Goal: Task Accomplishment & Management: Complete application form

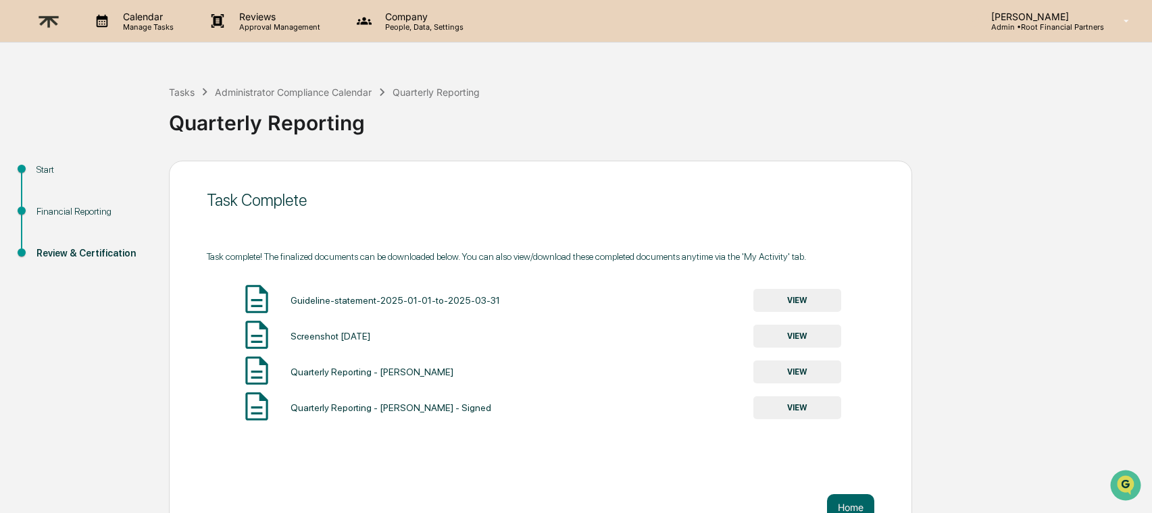
click at [288, 16] on p "Reviews" at bounding box center [277, 16] width 99 height 11
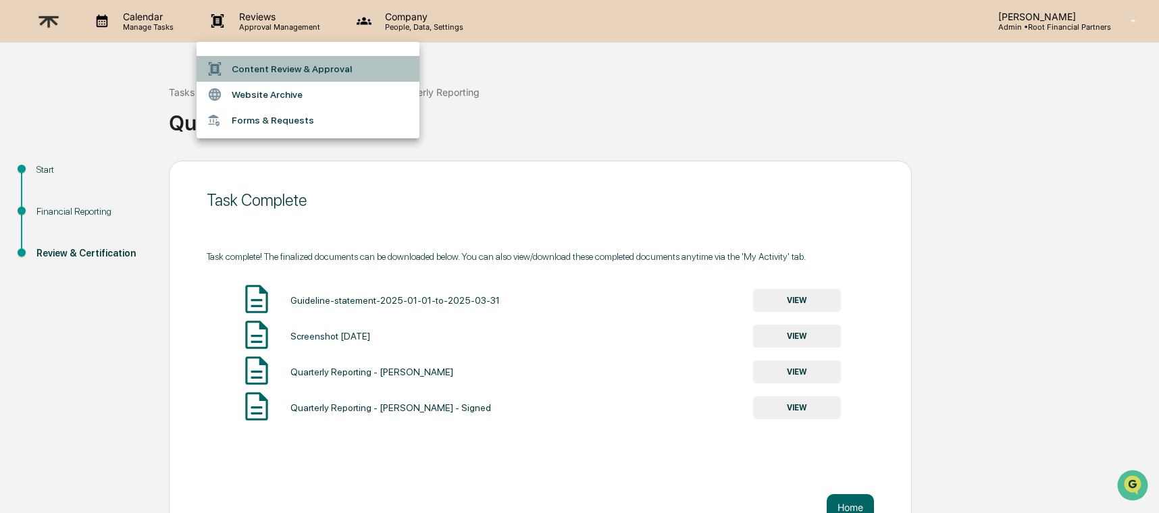
click at [326, 71] on li "Content Review & Approval" at bounding box center [308, 69] width 223 height 26
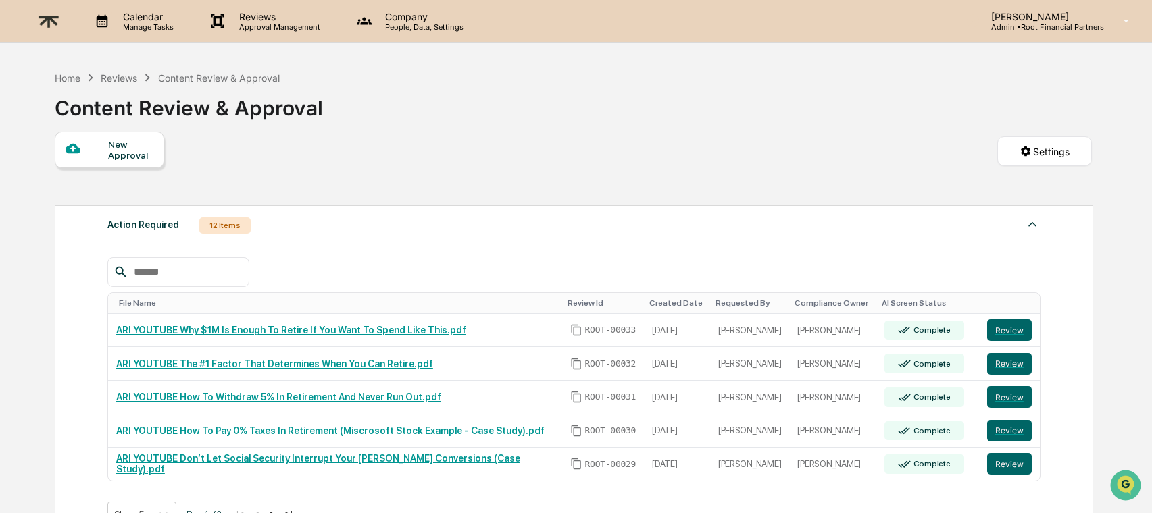
click at [398, 20] on p "Company" at bounding box center [422, 16] width 96 height 11
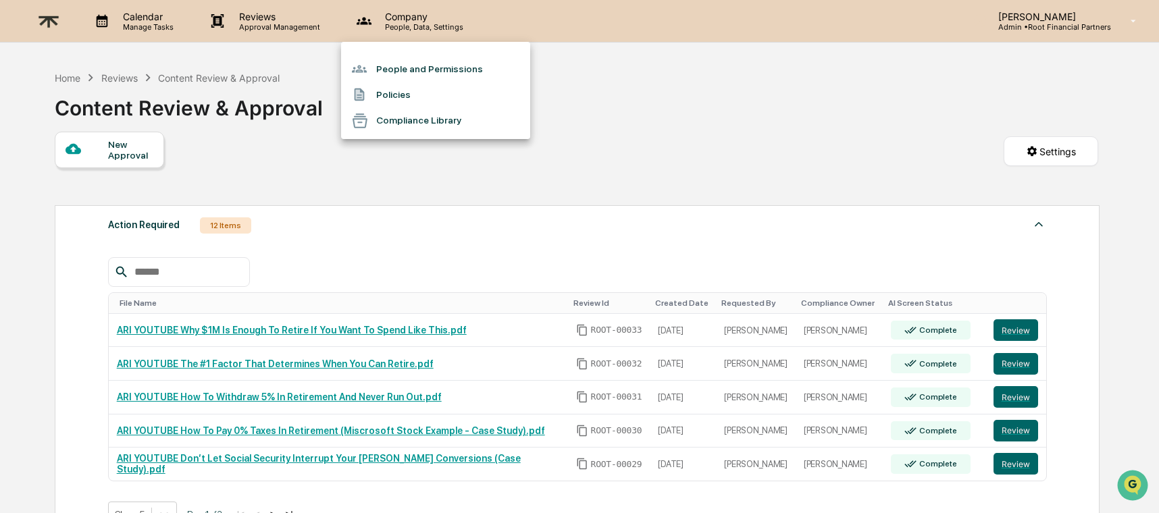
click at [1013, 21] on div at bounding box center [579, 256] width 1159 height 513
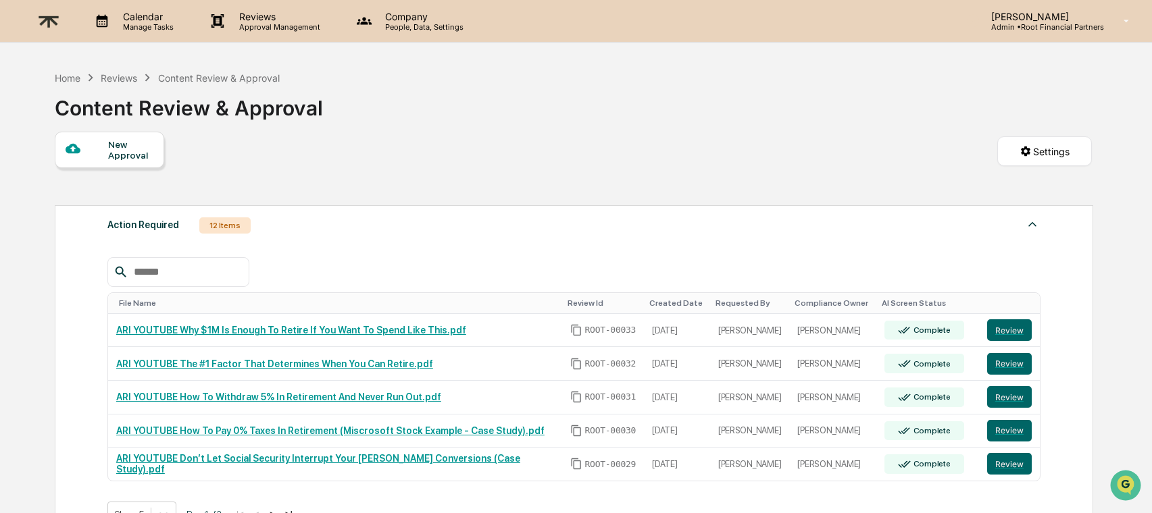
click at [46, 20] on img at bounding box center [48, 21] width 32 height 33
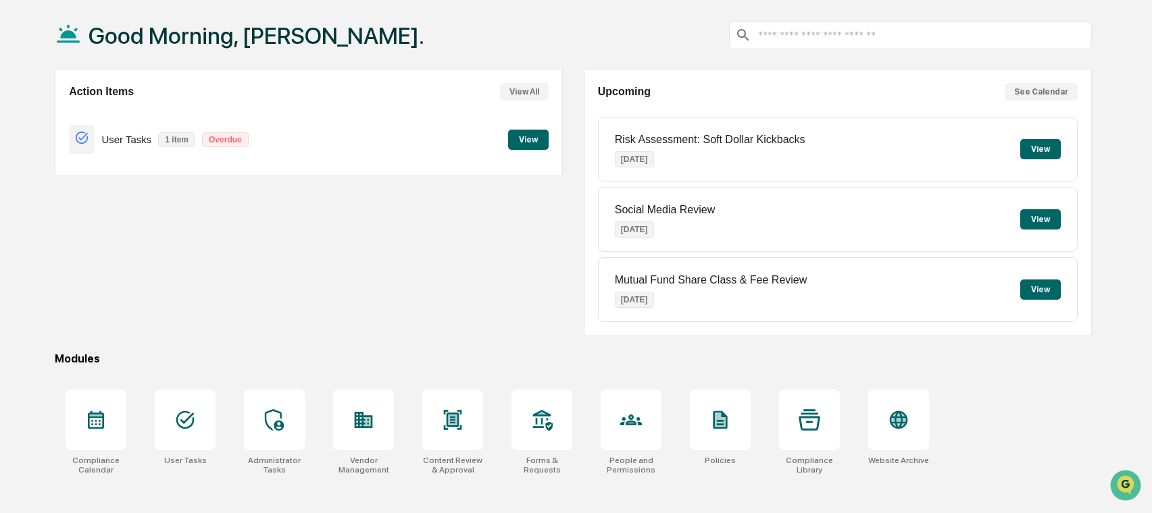
scroll to position [64, 0]
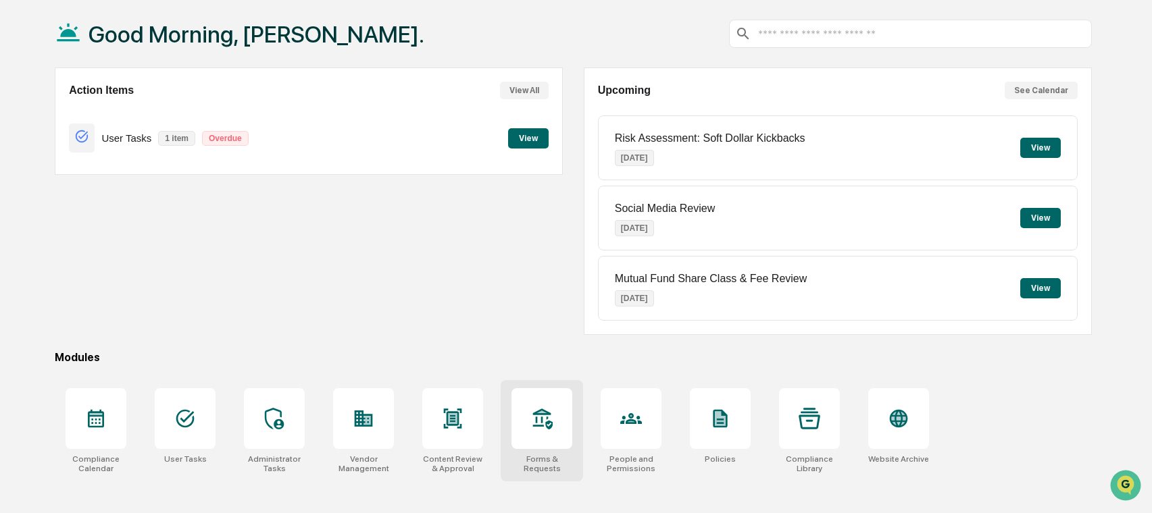
click at [535, 425] on icon at bounding box center [542, 419] width 22 height 22
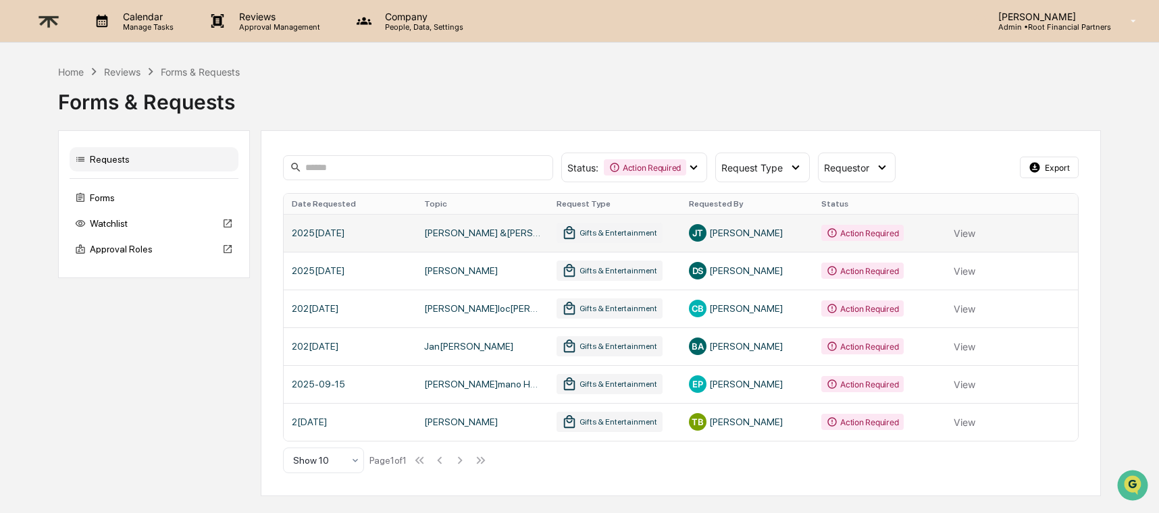
click at [966, 228] on link at bounding box center [681, 233] width 794 height 38
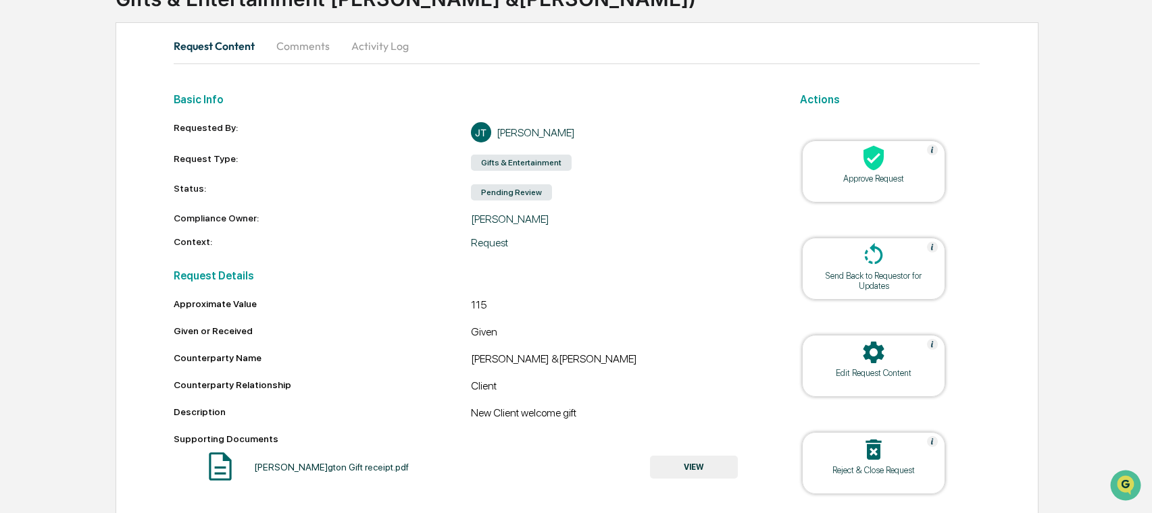
scroll to position [154, 0]
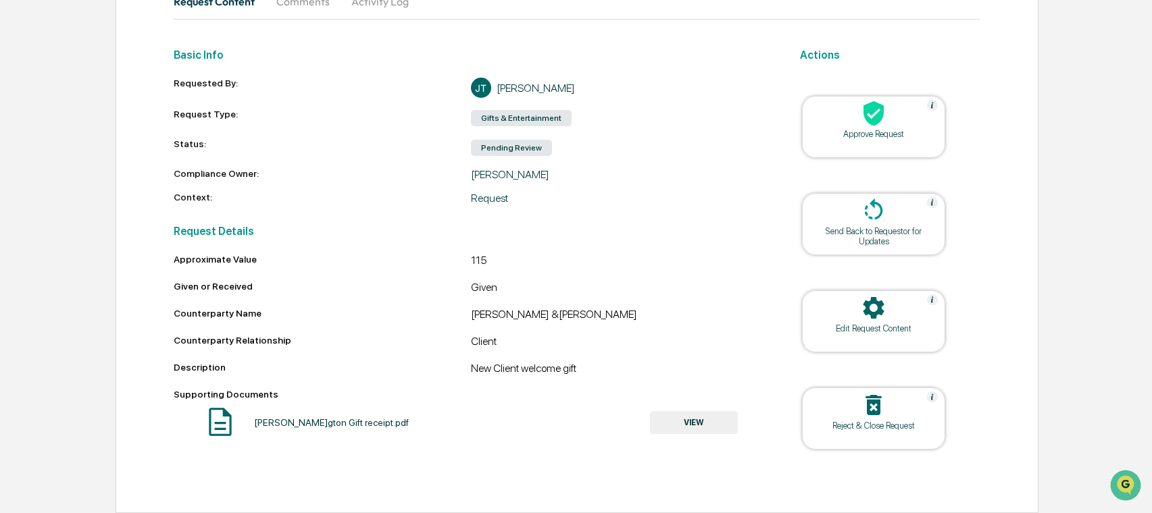
click at [695, 419] on button "VIEW" at bounding box center [694, 422] width 88 height 23
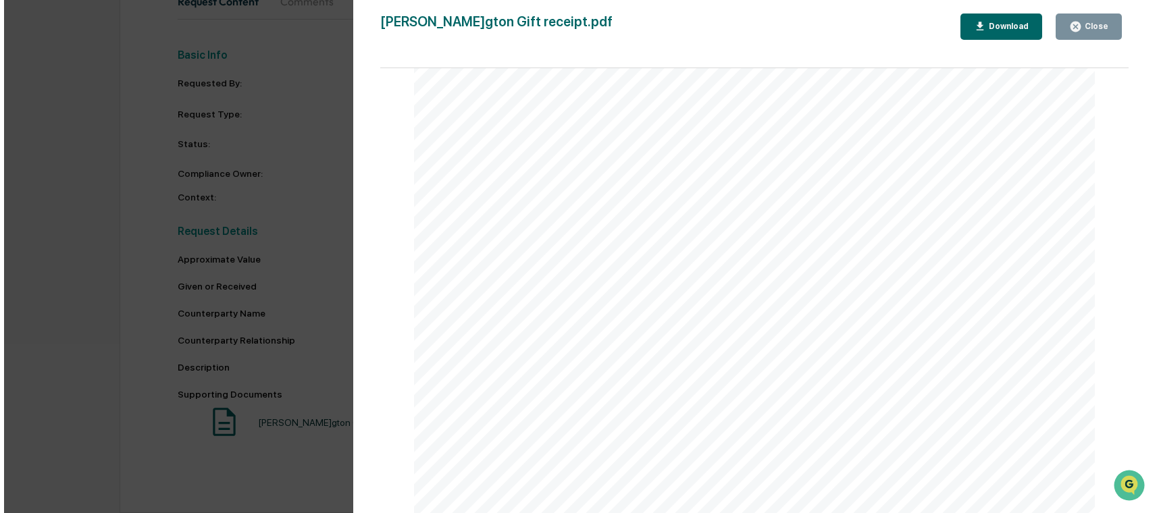
scroll to position [1392, 0]
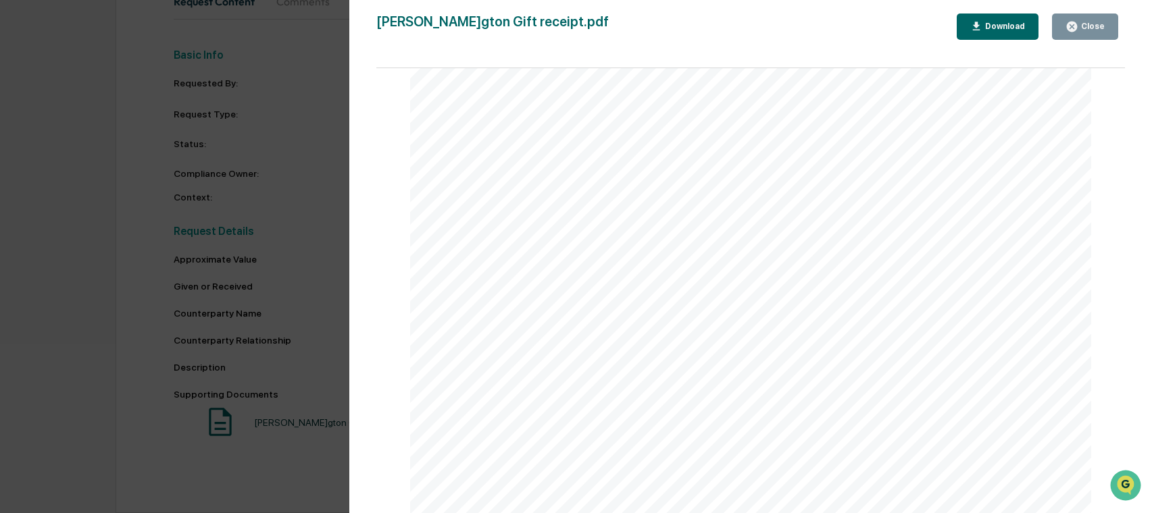
click at [1089, 20] on div "Close" at bounding box center [1084, 26] width 39 height 13
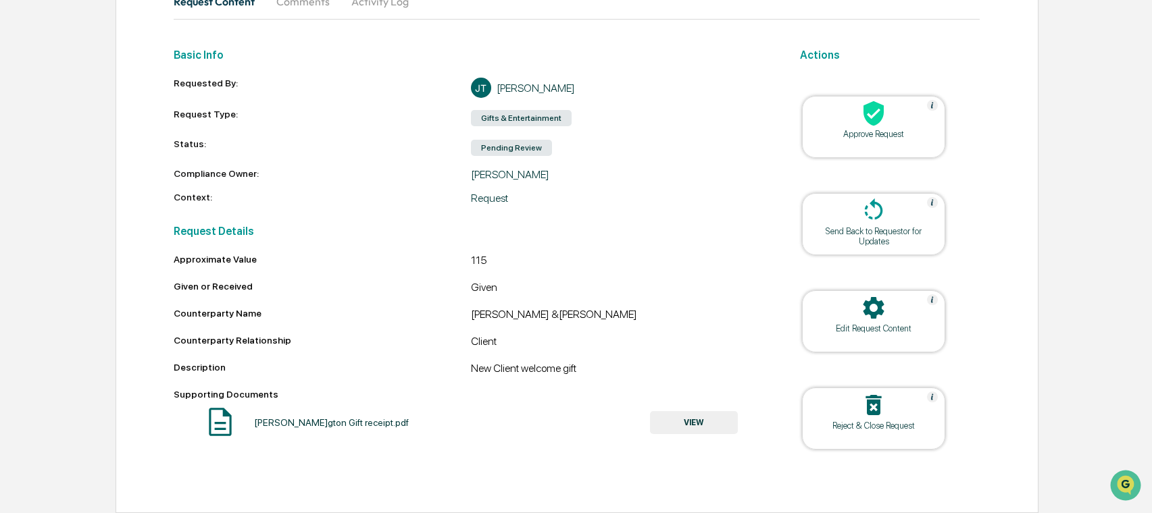
click at [863, 107] on icon at bounding box center [873, 113] width 20 height 25
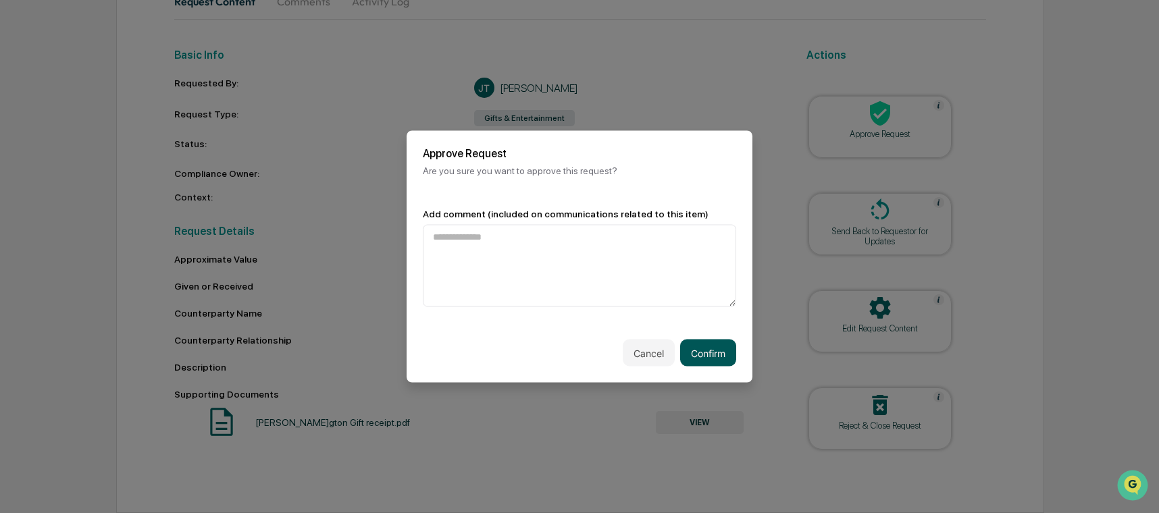
click at [712, 350] on button "Confirm" at bounding box center [708, 353] width 56 height 27
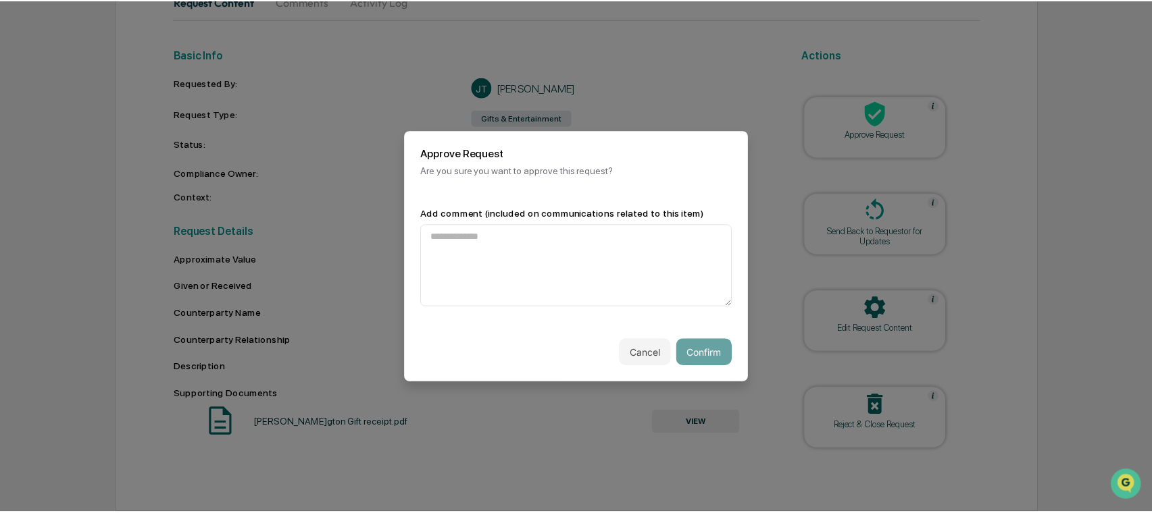
scroll to position [112, 0]
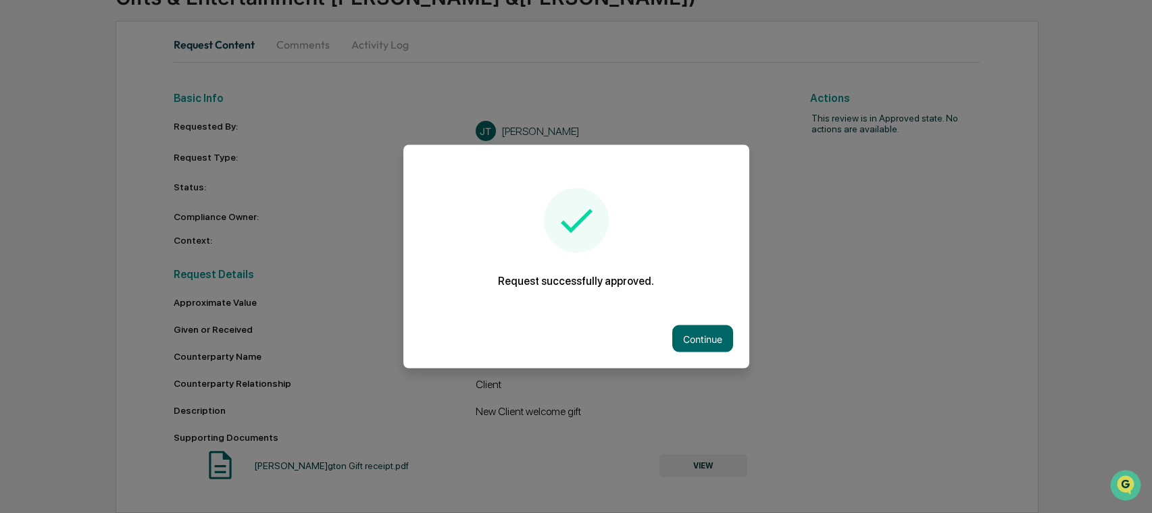
click at [712, 350] on button "Continue" at bounding box center [702, 339] width 61 height 27
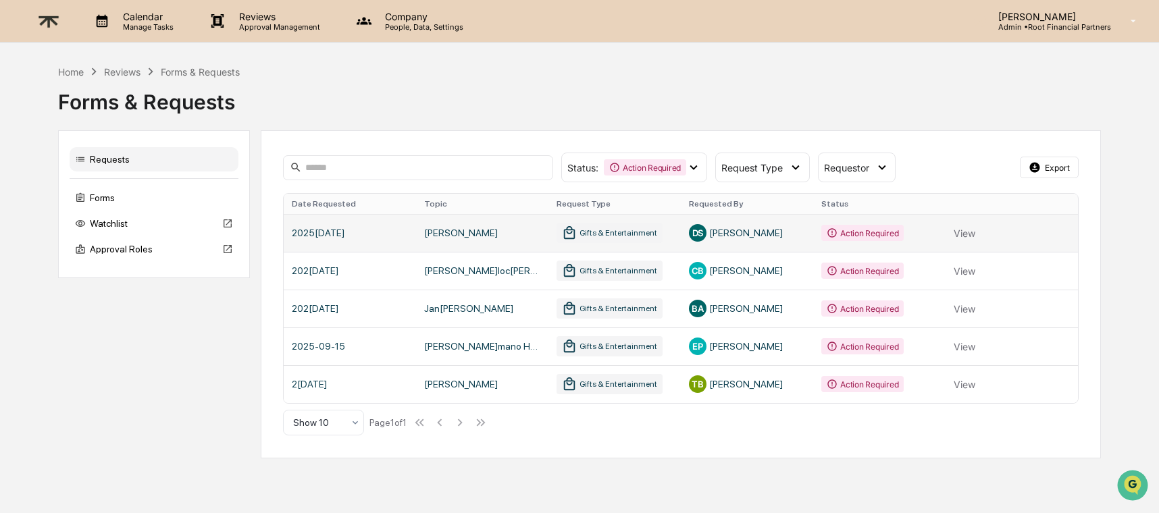
click at [980, 234] on link at bounding box center [681, 233] width 794 height 38
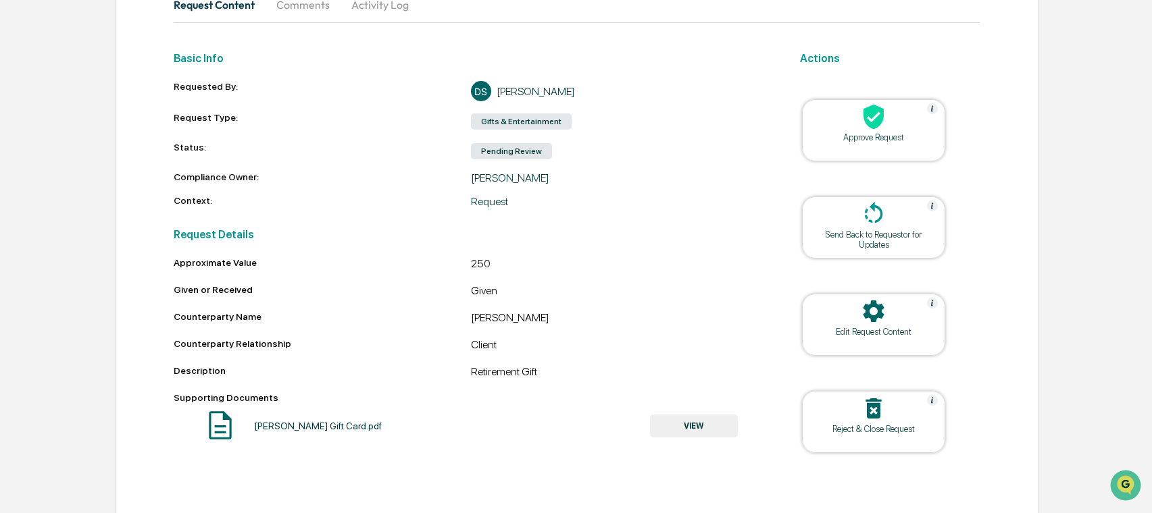
scroll to position [154, 0]
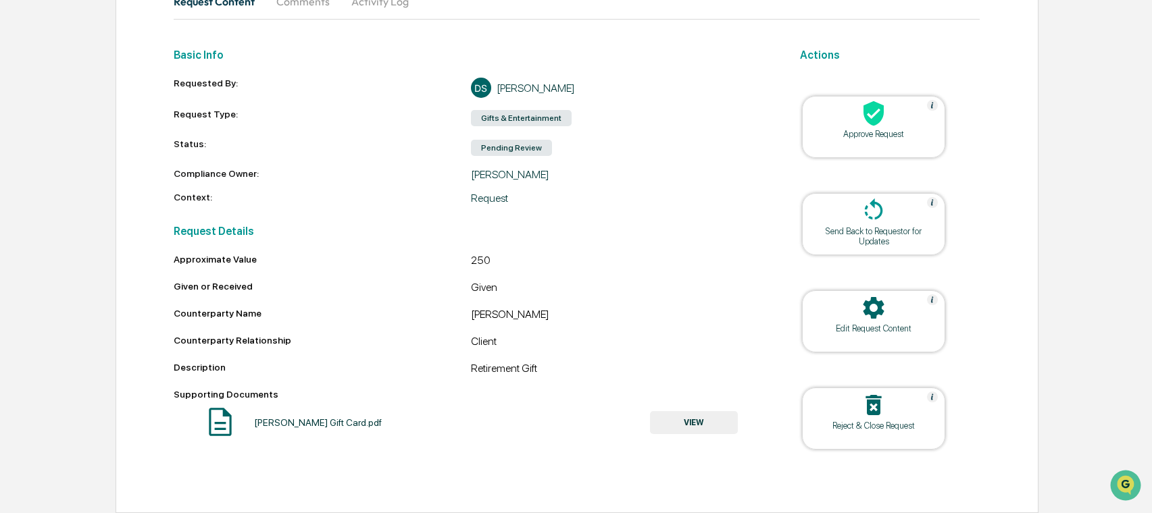
click at [690, 426] on button "VIEW" at bounding box center [694, 422] width 88 height 23
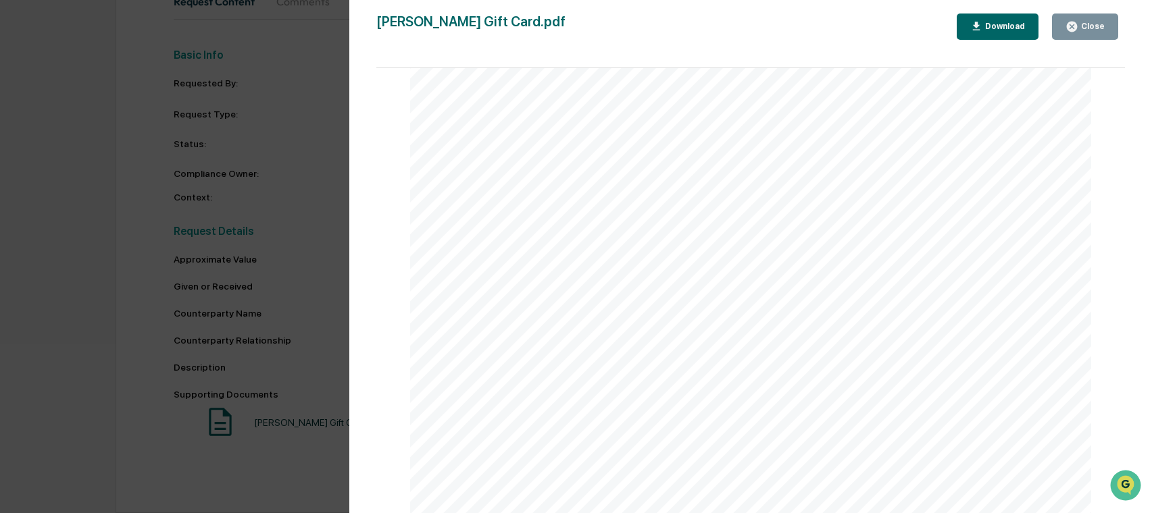
scroll to position [0, 0]
click at [1006, 32] on div "Download" at bounding box center [997, 26] width 55 height 13
click at [604, 53] on div "Amy Skeptaris Gift Card.pdf Close Download Page 1/1 THREE THIRTY THREE- TEMPE 4…" at bounding box center [750, 270] width 748 height 513
click at [1090, 21] on div "Close" at bounding box center [1084, 26] width 39 height 13
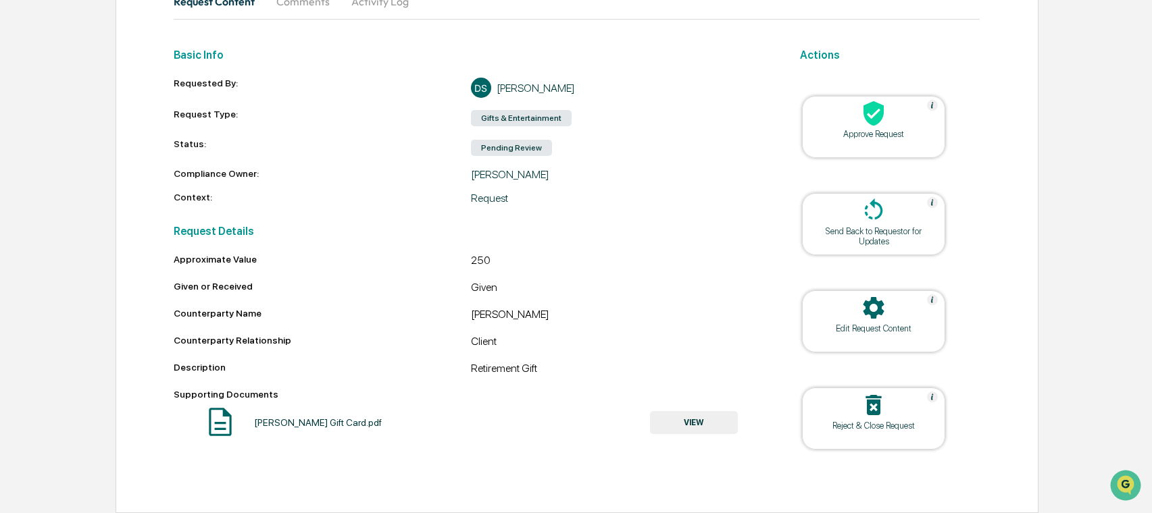
click at [860, 123] on icon at bounding box center [873, 113] width 27 height 27
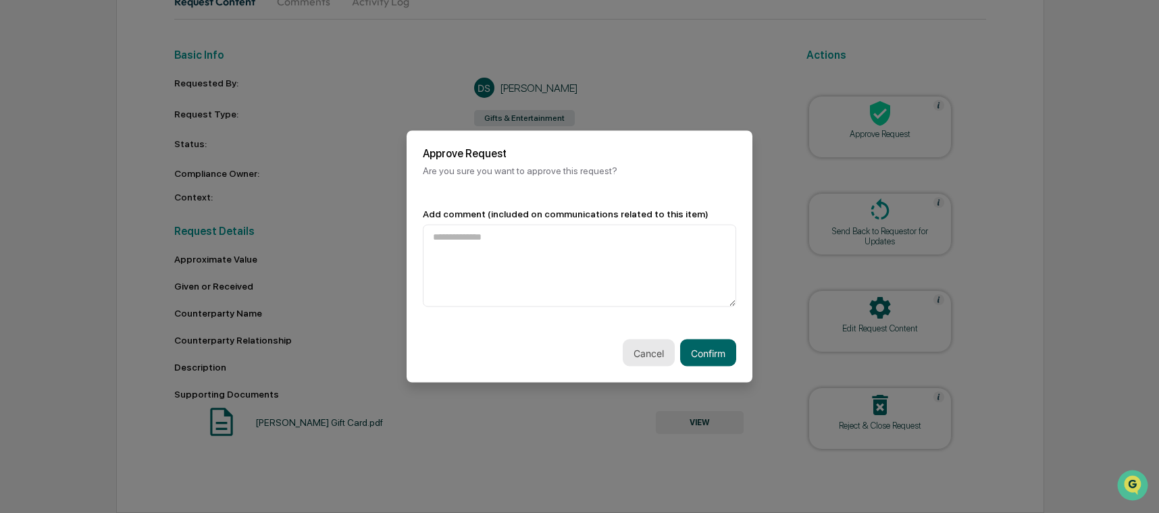
click at [647, 349] on button "Cancel" at bounding box center [649, 353] width 52 height 27
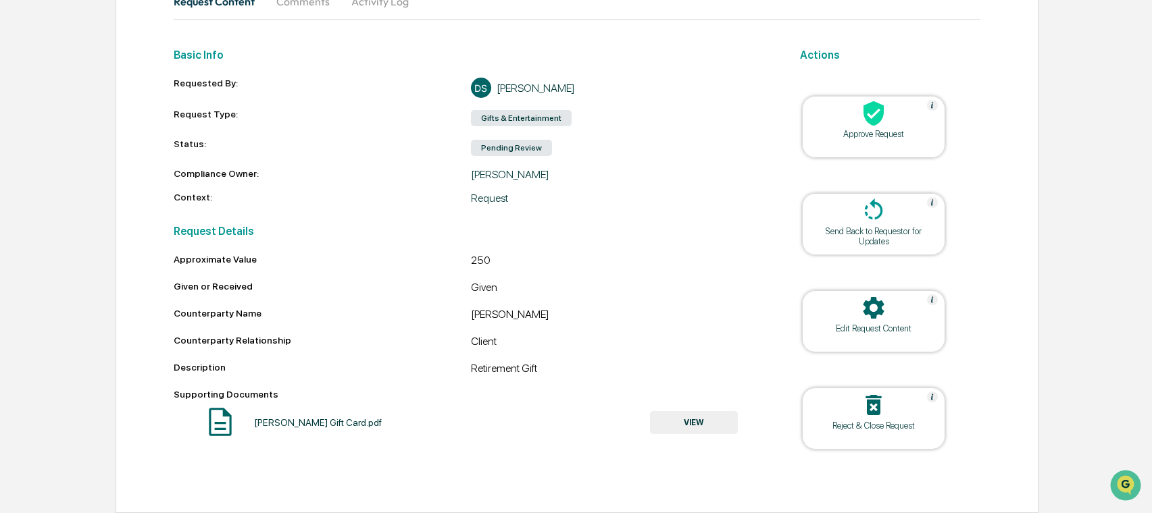
click at [881, 138] on div "Approve Request" at bounding box center [873, 127] width 143 height 62
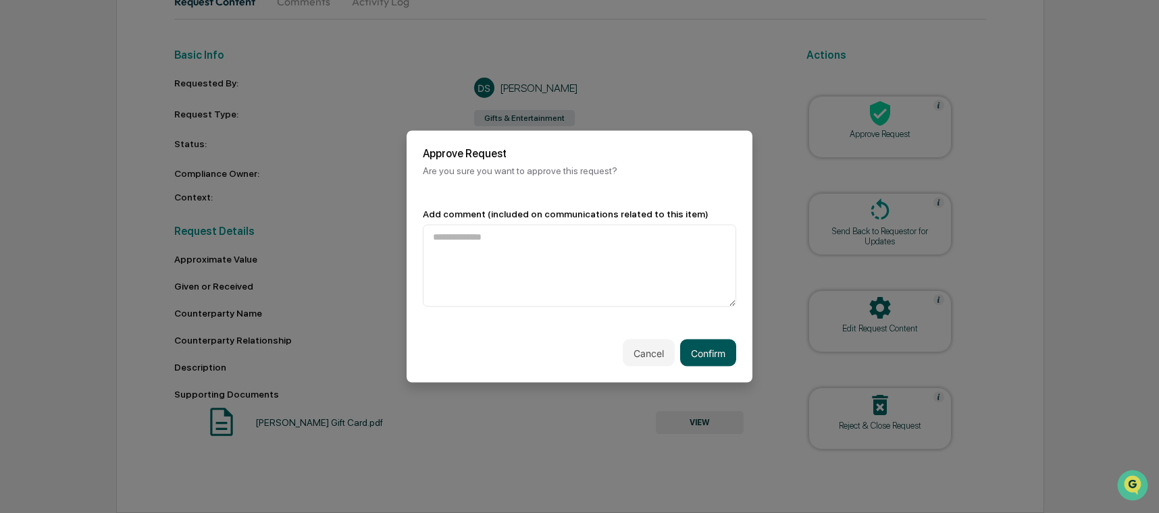
click at [716, 351] on button "Confirm" at bounding box center [708, 353] width 56 height 27
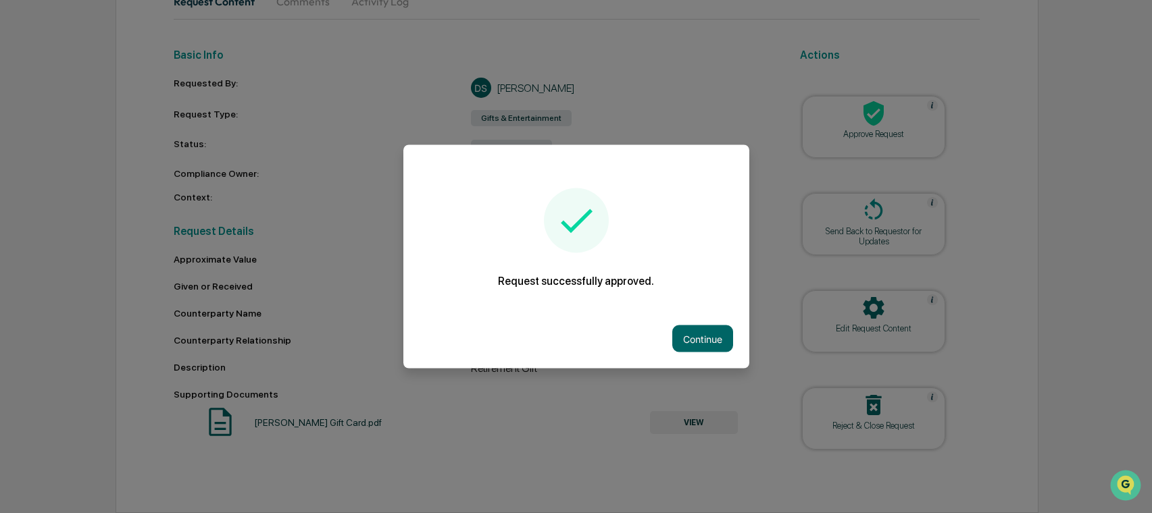
scroll to position [112, 0]
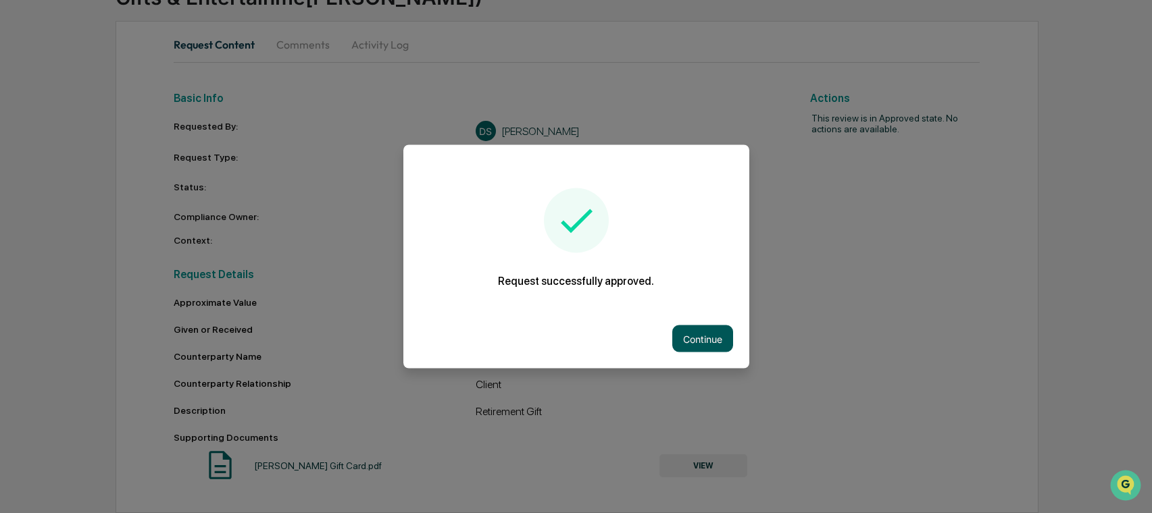
click at [719, 340] on button "Continue" at bounding box center [702, 339] width 61 height 27
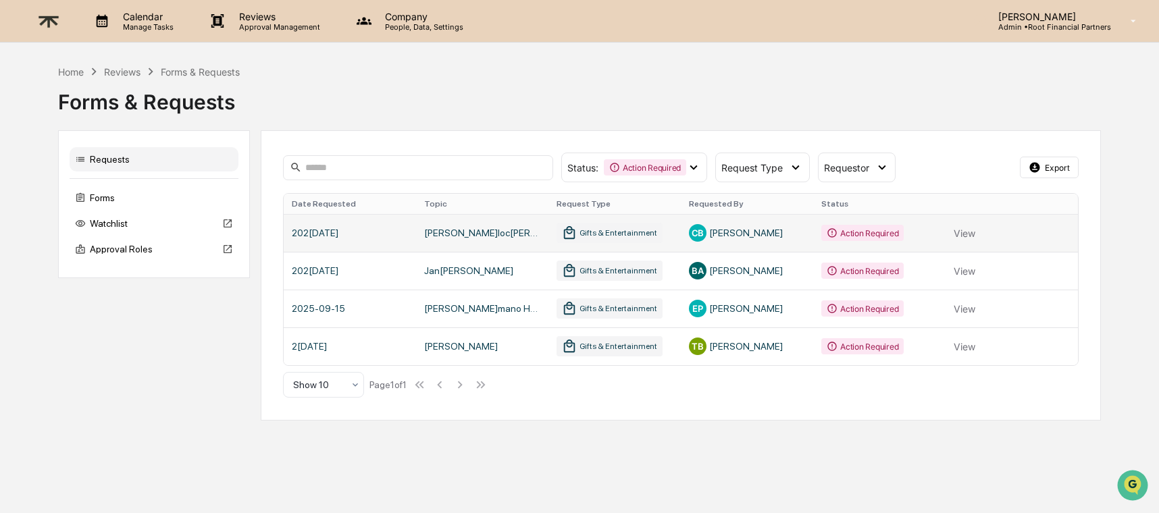
click at [966, 230] on link at bounding box center [681, 233] width 794 height 38
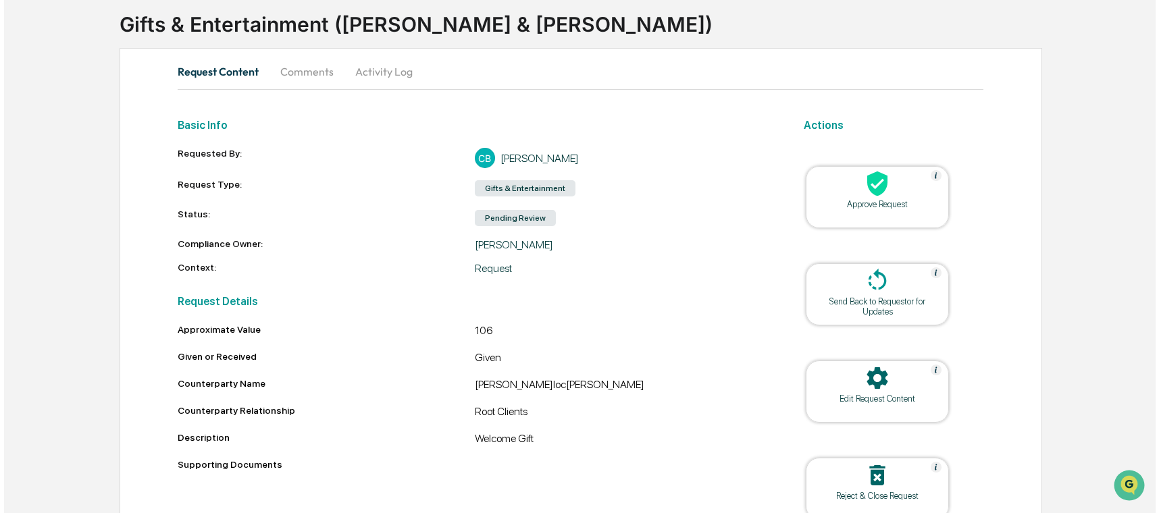
scroll to position [154, 0]
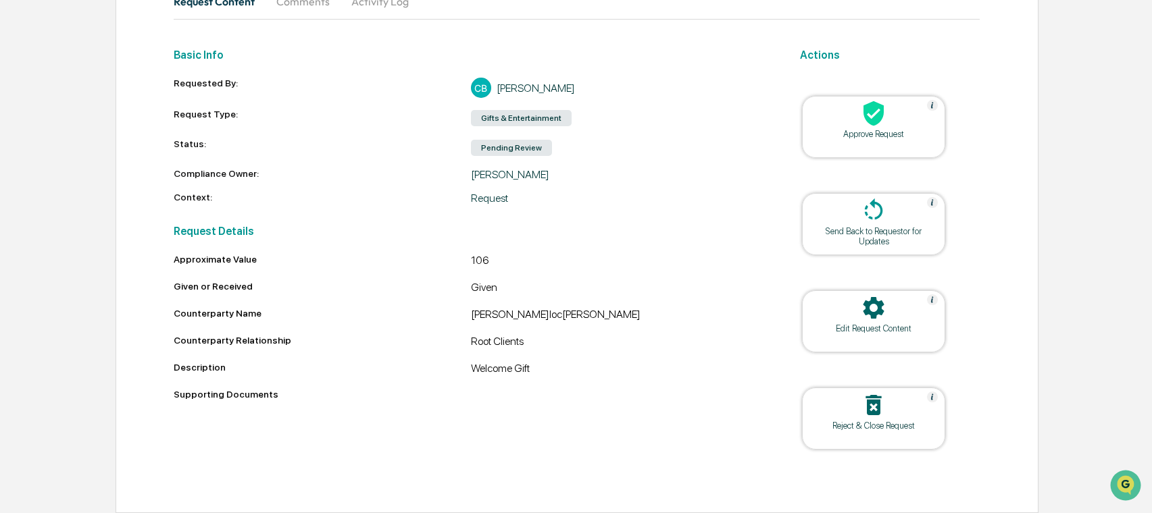
click at [859, 124] on div at bounding box center [873, 114] width 135 height 29
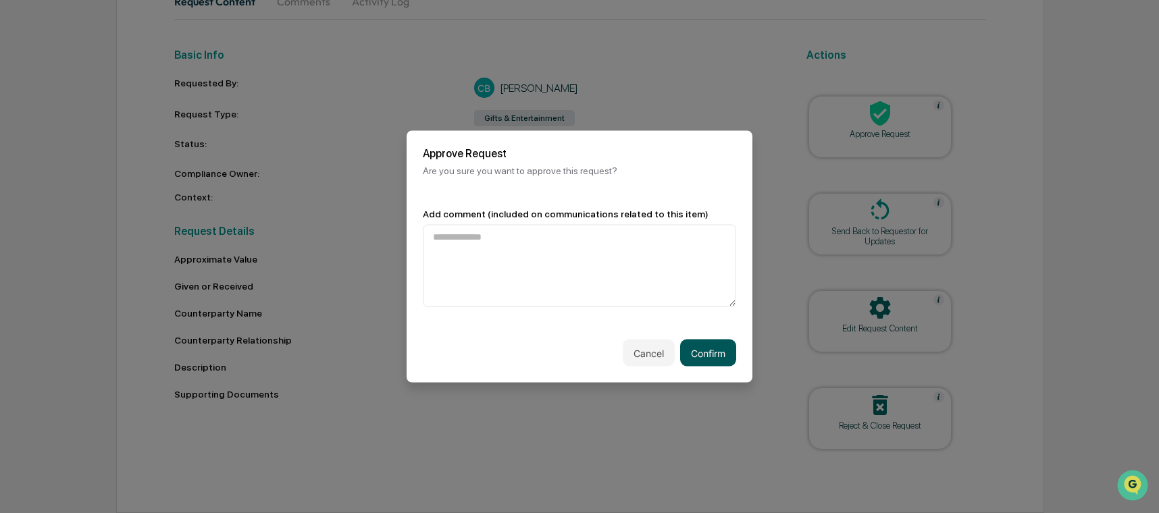
click at [700, 351] on button "Confirm" at bounding box center [708, 353] width 56 height 27
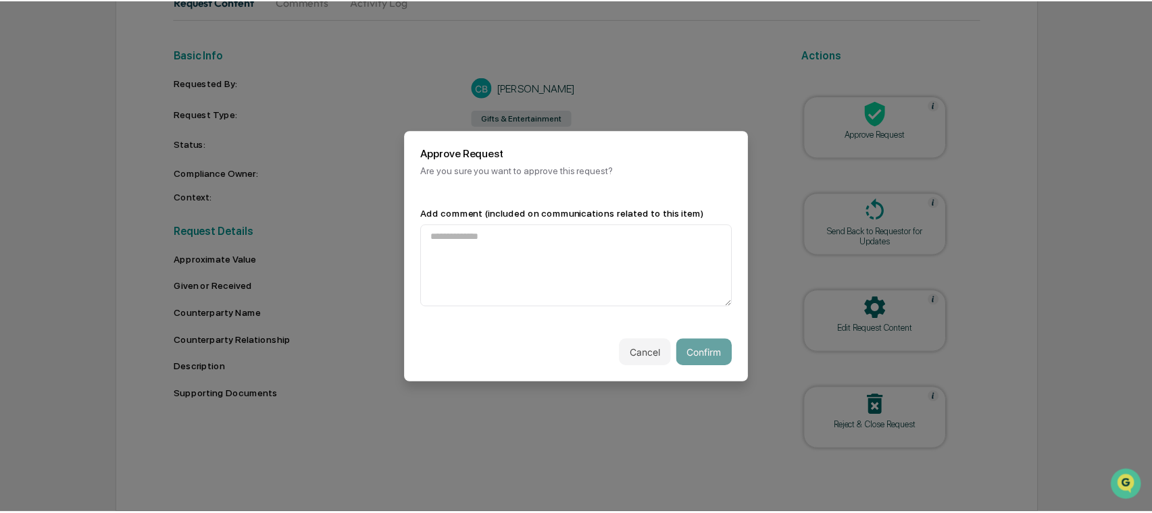
scroll to position [76, 0]
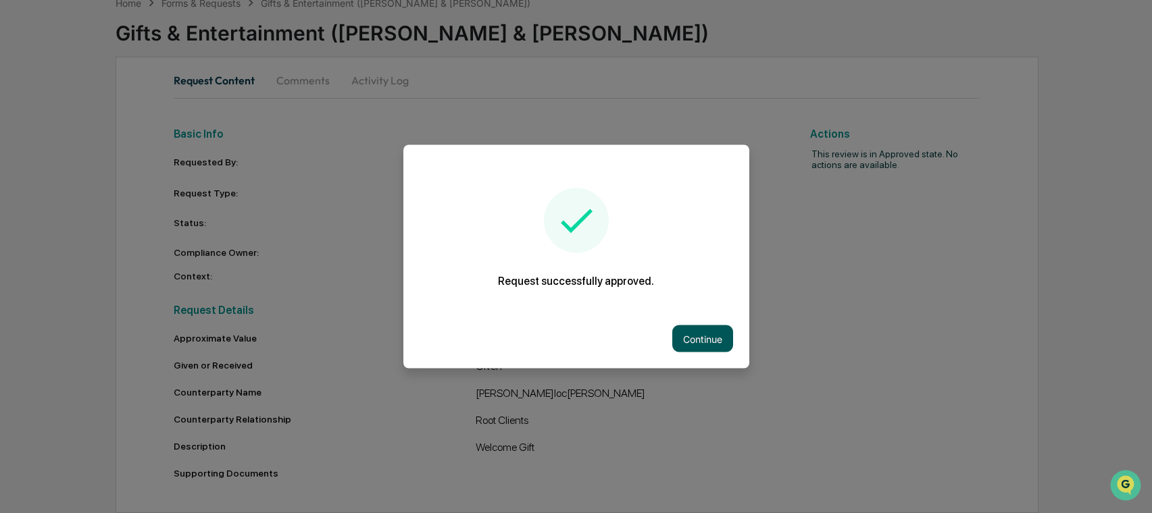
click at [706, 334] on button "Continue" at bounding box center [702, 339] width 61 height 27
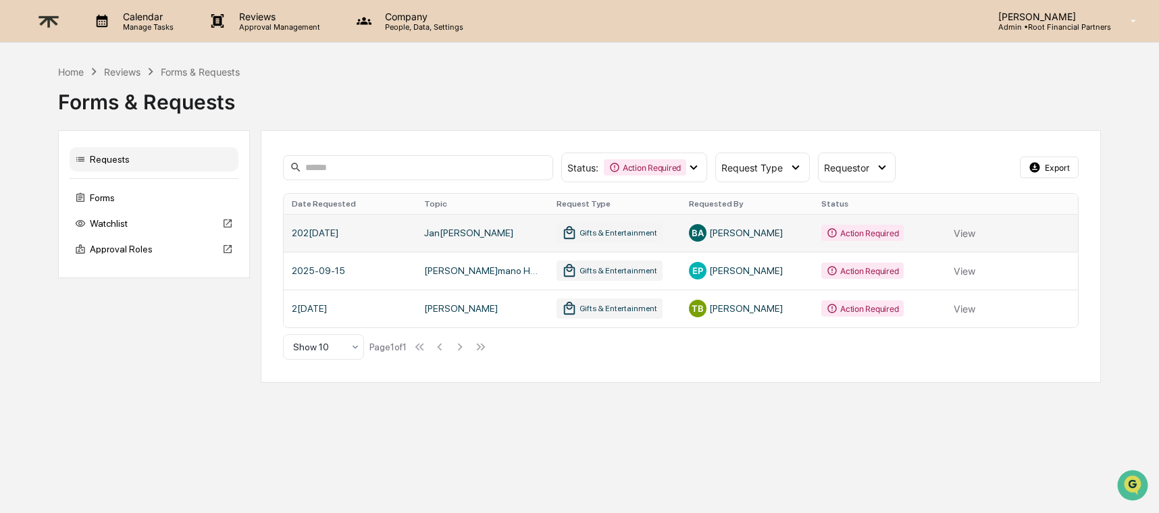
click at [971, 232] on link at bounding box center [681, 233] width 794 height 38
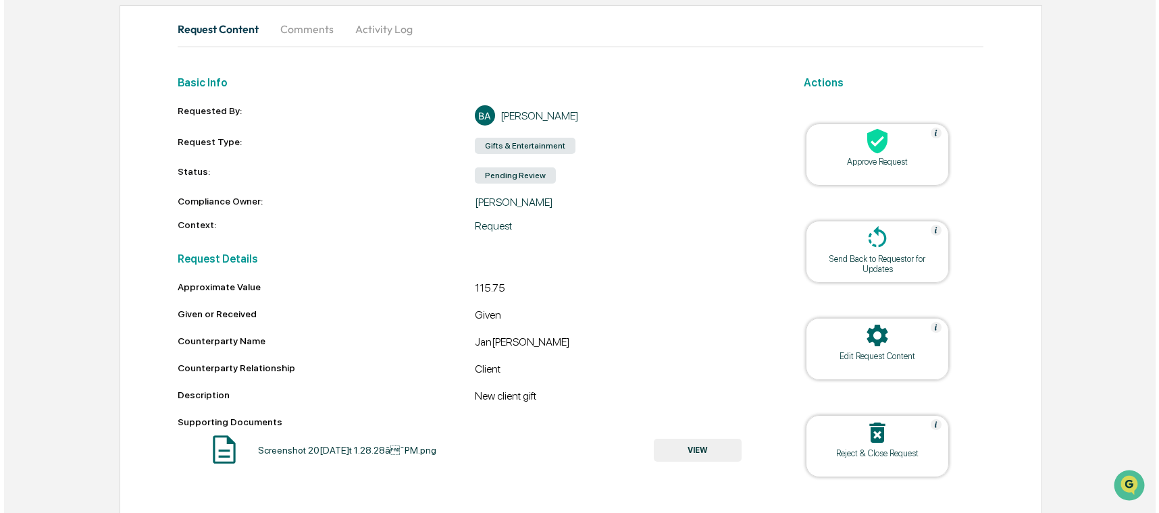
scroll to position [154, 0]
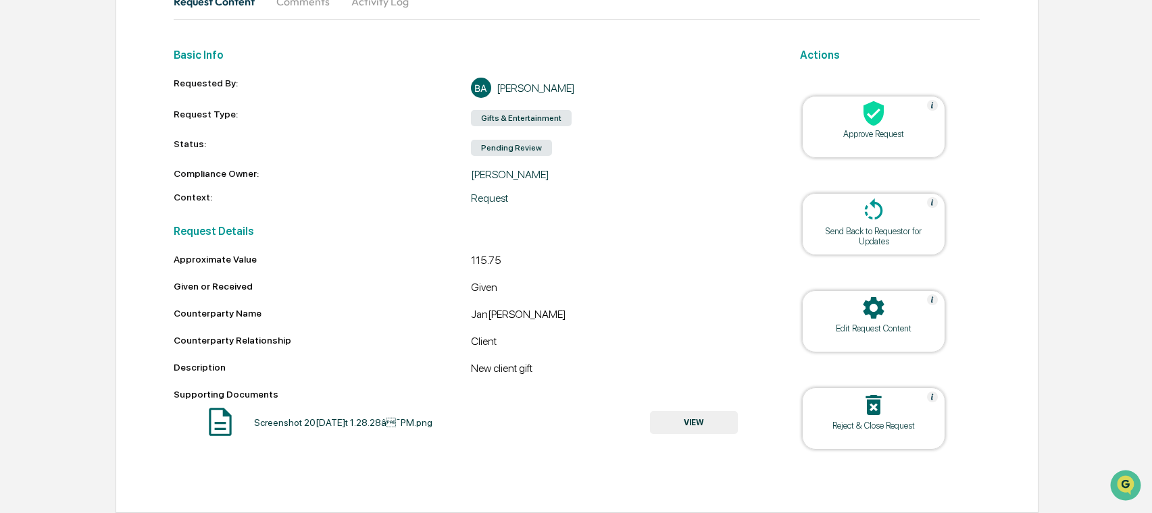
click at [666, 425] on button "VIEW" at bounding box center [694, 422] width 88 height 23
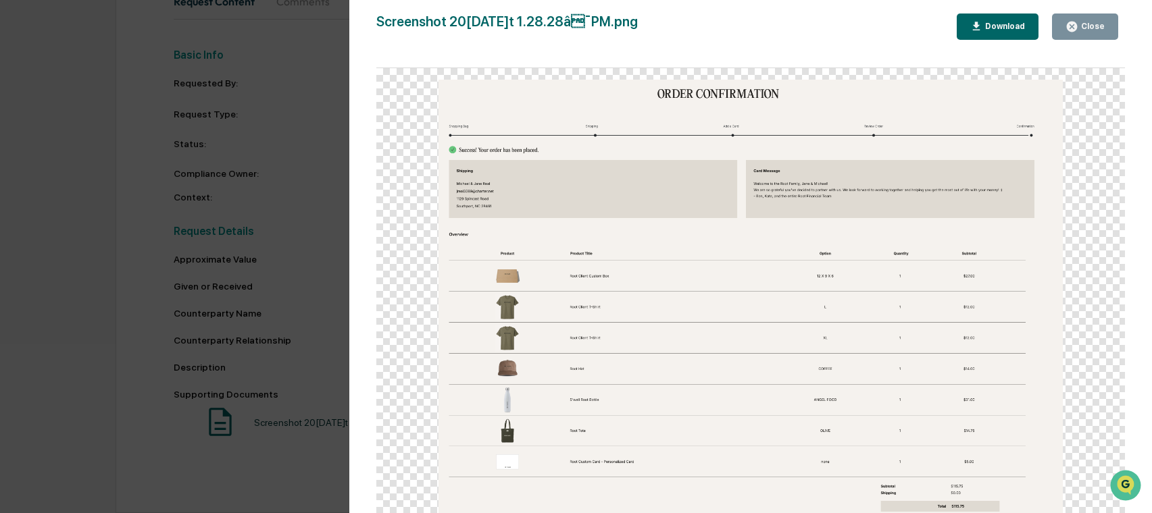
click at [1095, 22] on div "Close" at bounding box center [1091, 26] width 26 height 9
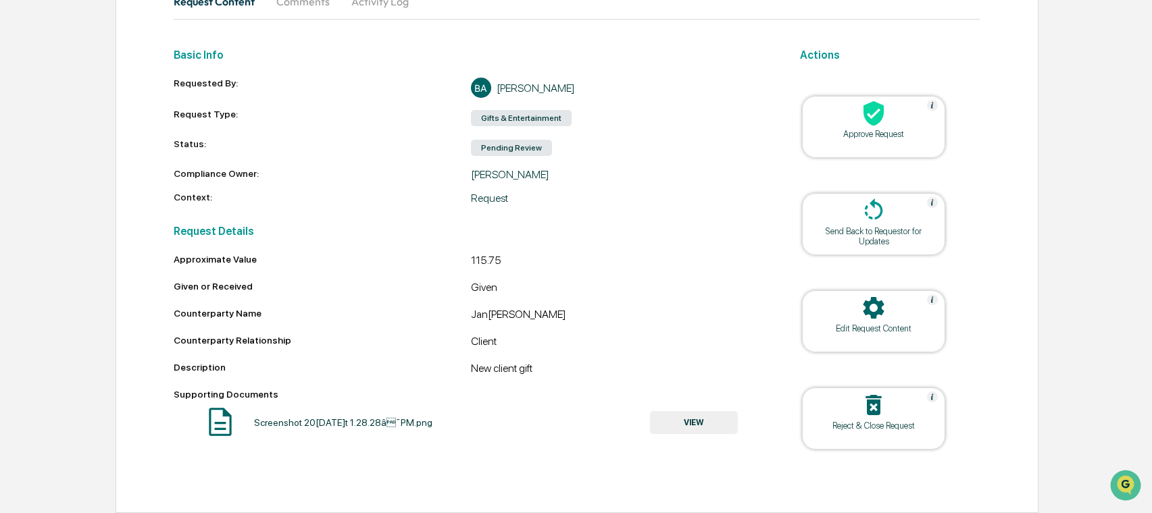
click at [894, 118] on div at bounding box center [873, 114] width 135 height 29
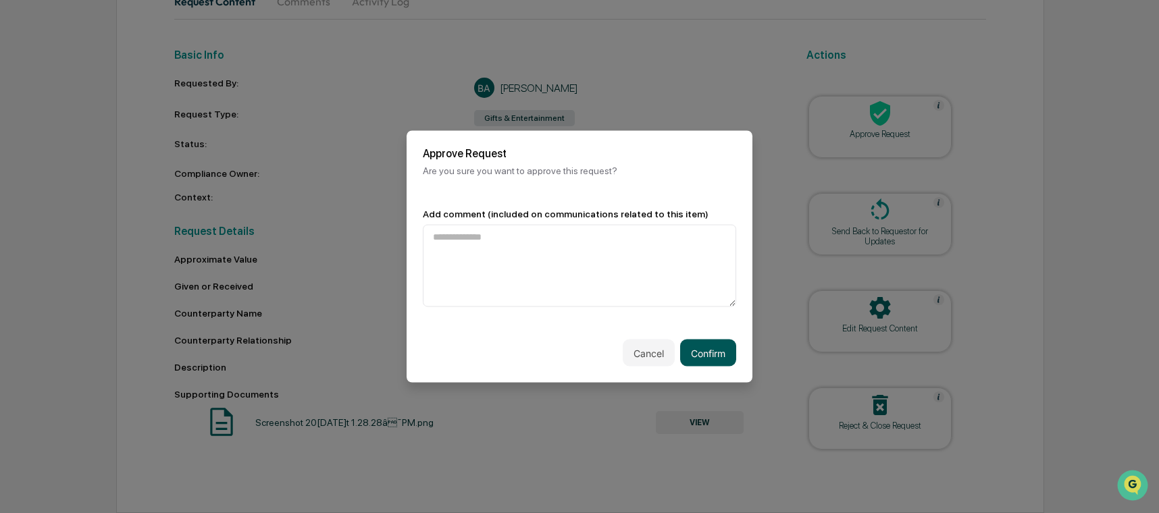
click at [711, 349] on button "Confirm" at bounding box center [708, 353] width 56 height 27
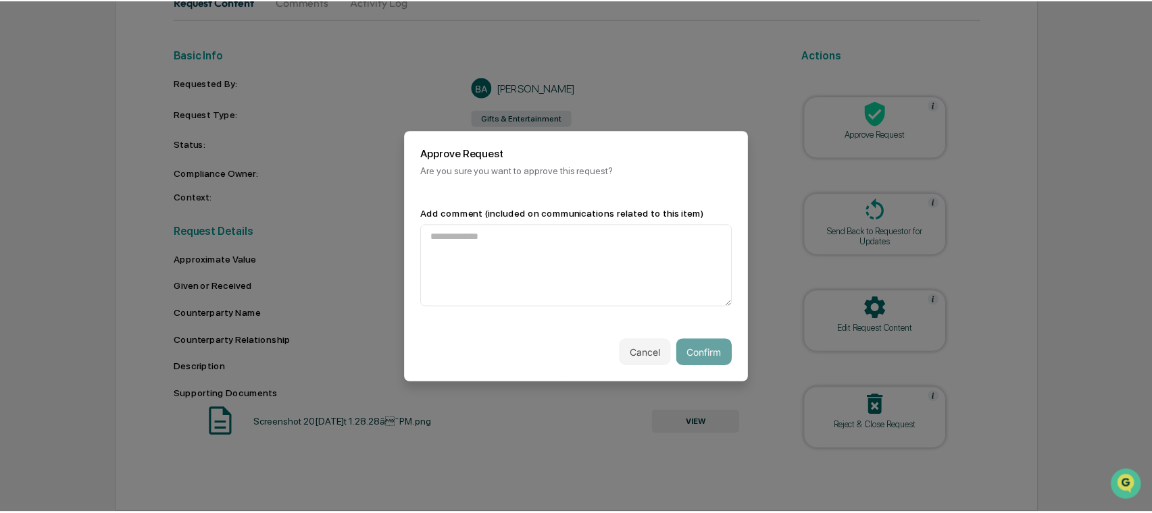
scroll to position [112, 0]
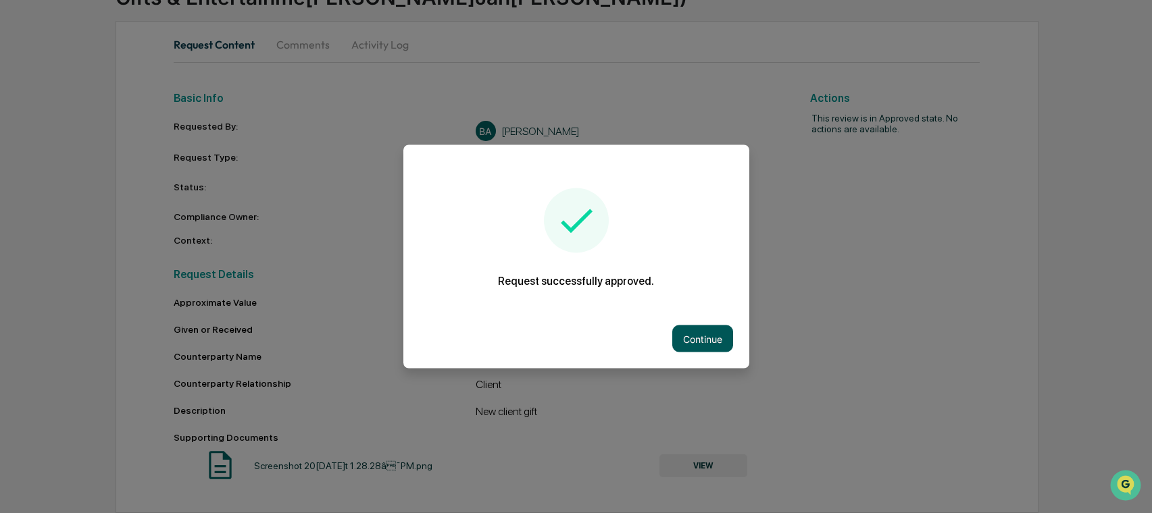
click at [706, 336] on button "Continue" at bounding box center [702, 339] width 61 height 27
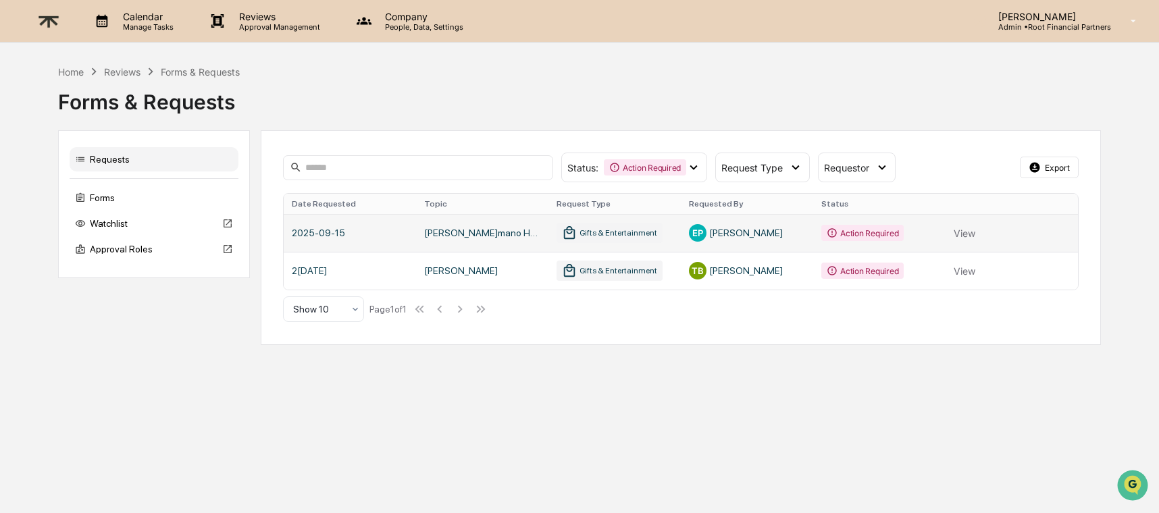
click at [963, 232] on link at bounding box center [681, 233] width 794 height 38
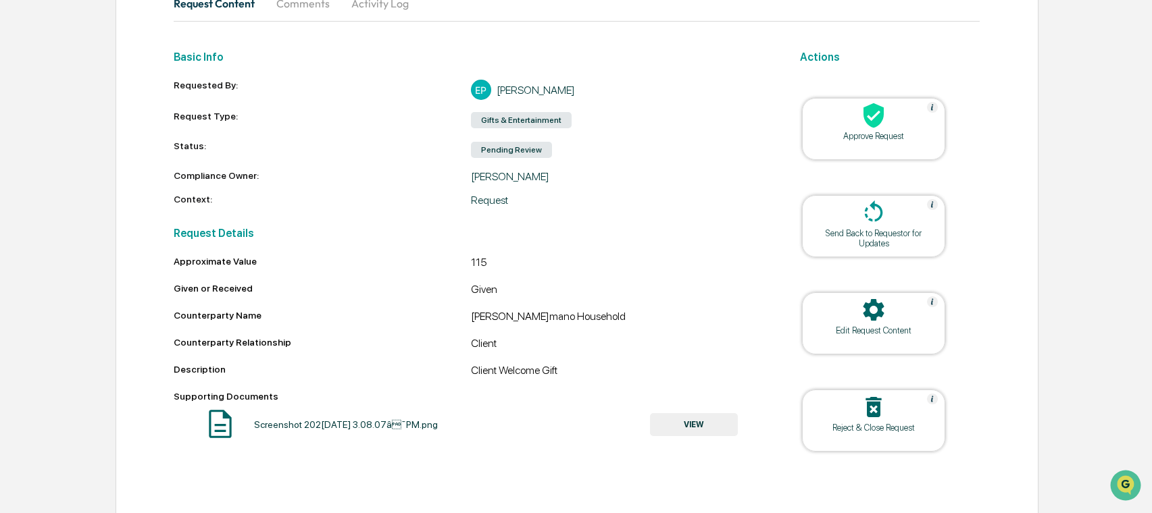
scroll to position [151, 0]
click at [877, 143] on div "Approve Request" at bounding box center [873, 130] width 143 height 62
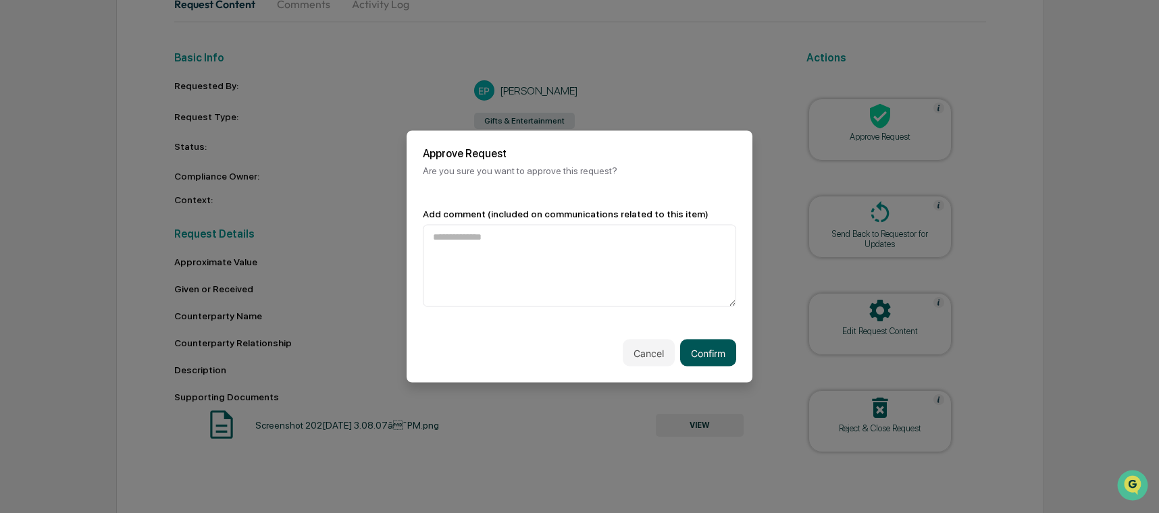
click at [713, 344] on button "Confirm" at bounding box center [708, 353] width 56 height 27
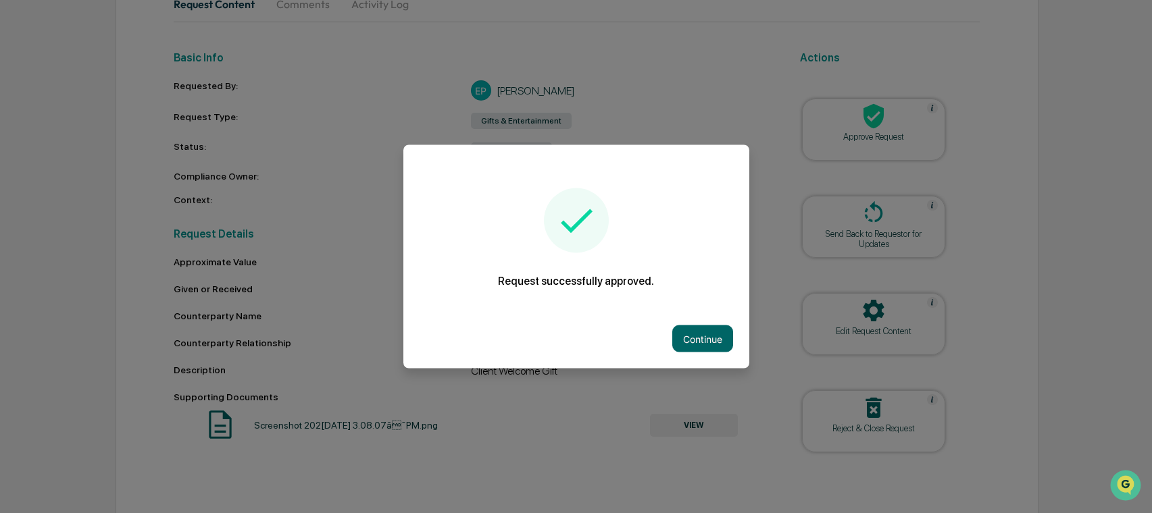
click at [706, 351] on button "Continue" at bounding box center [702, 339] width 61 height 27
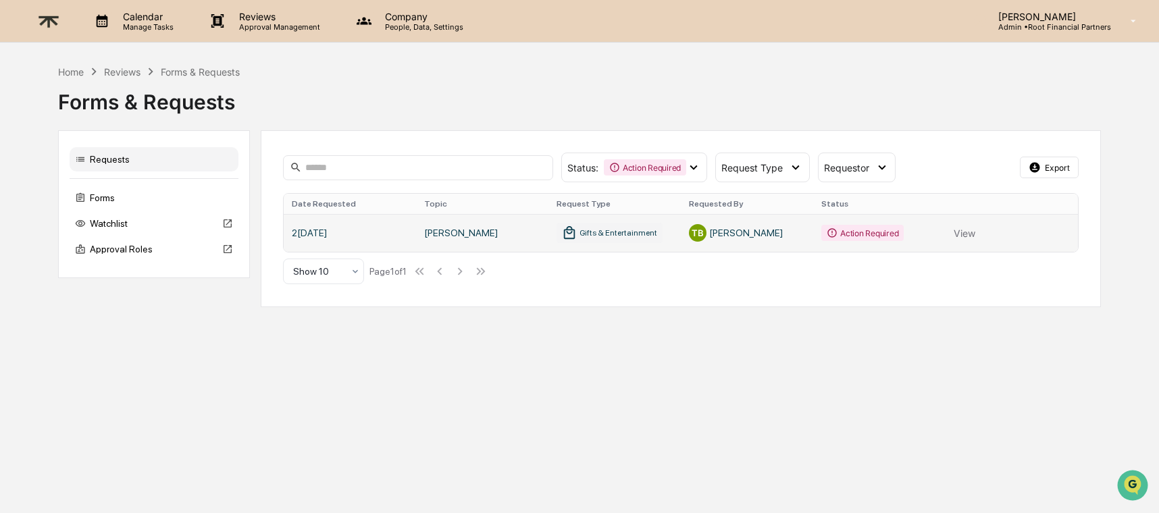
click at [962, 228] on link at bounding box center [681, 233] width 794 height 38
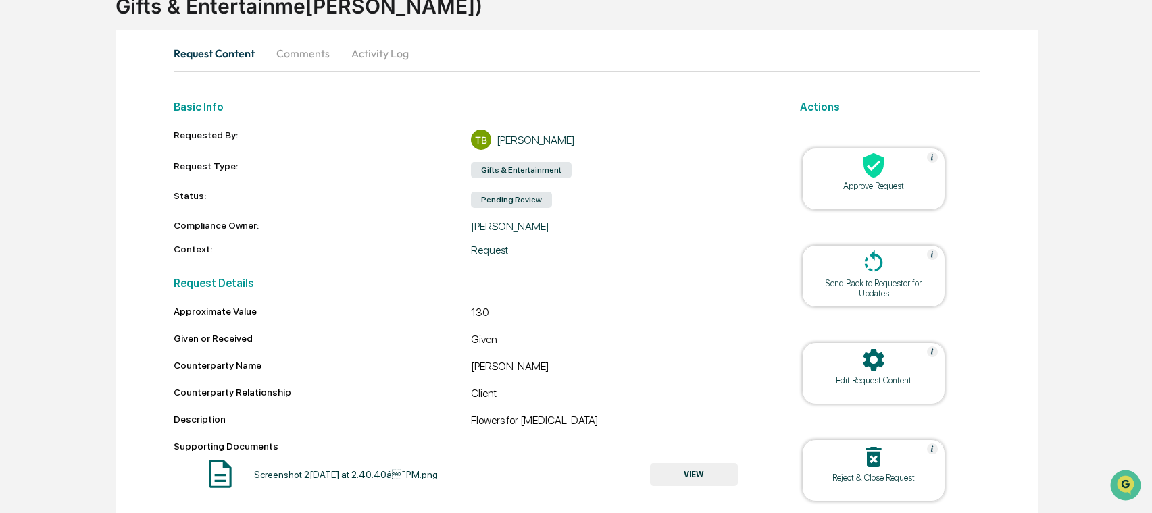
scroll to position [154, 0]
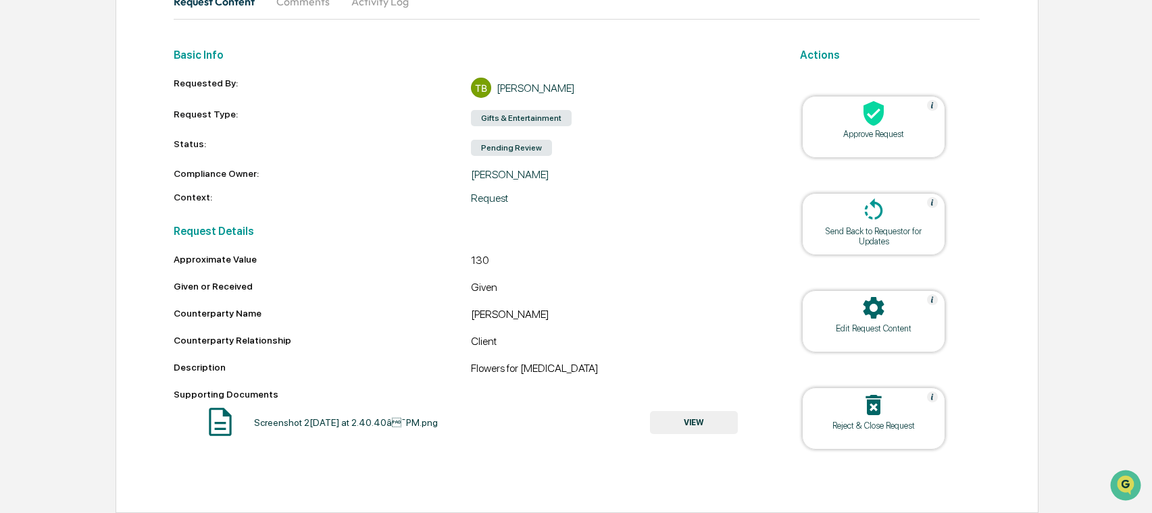
click at [694, 418] on button "VIEW" at bounding box center [694, 422] width 88 height 23
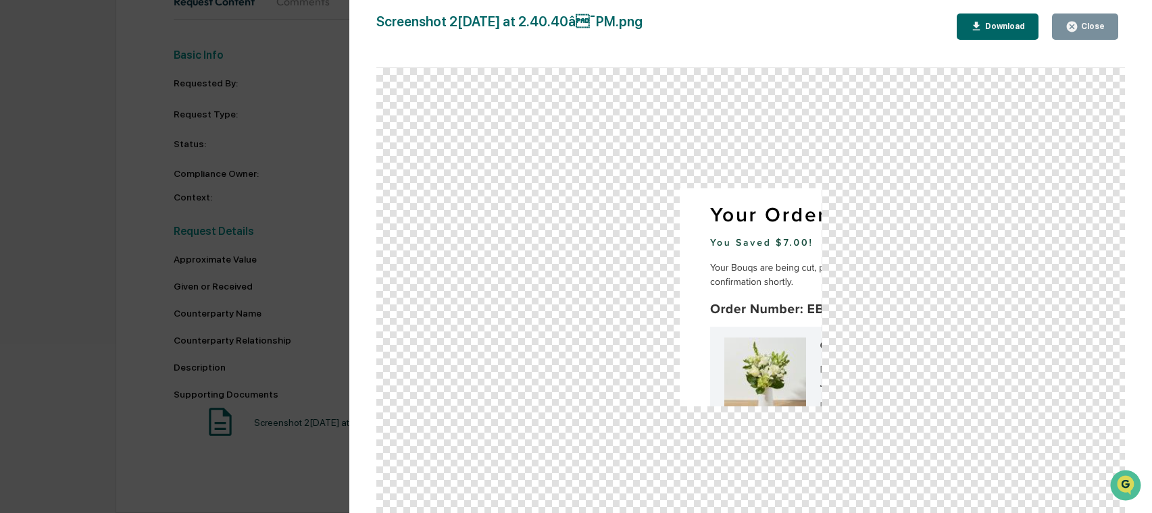
click at [319, 162] on div "Version History 09/12/2025, 06:45 PM Trevor Buggs Screenshot 2025-07-15 at 2.40…" at bounding box center [576, 256] width 1152 height 513
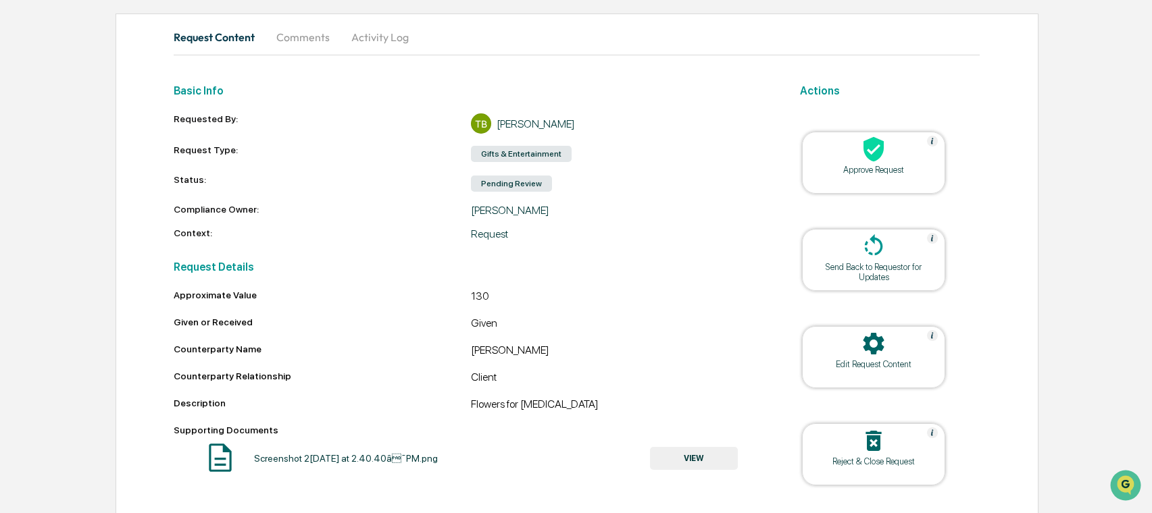
scroll to position [48, 0]
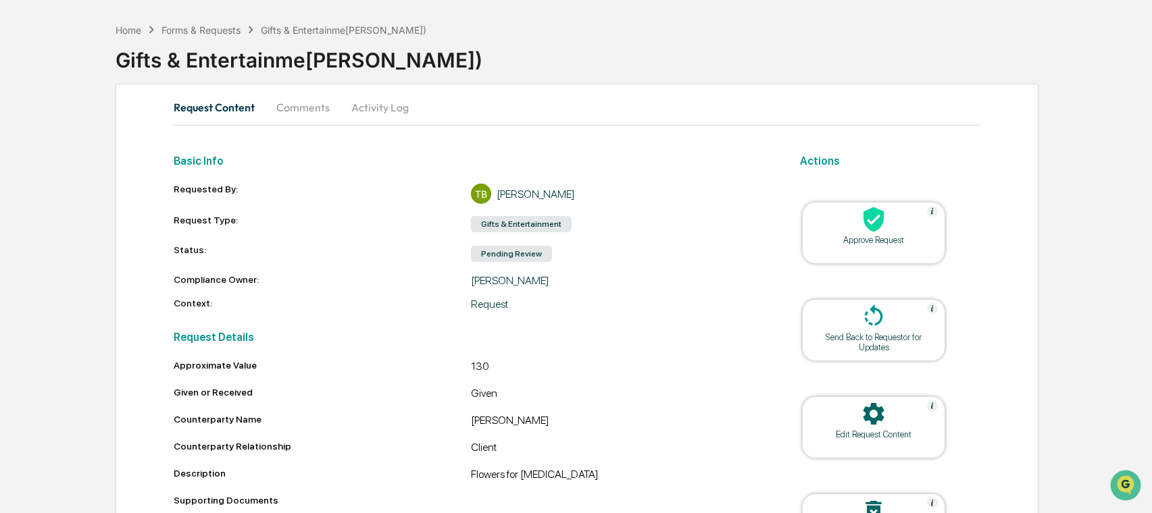
click at [862, 221] on icon at bounding box center [873, 219] width 27 height 27
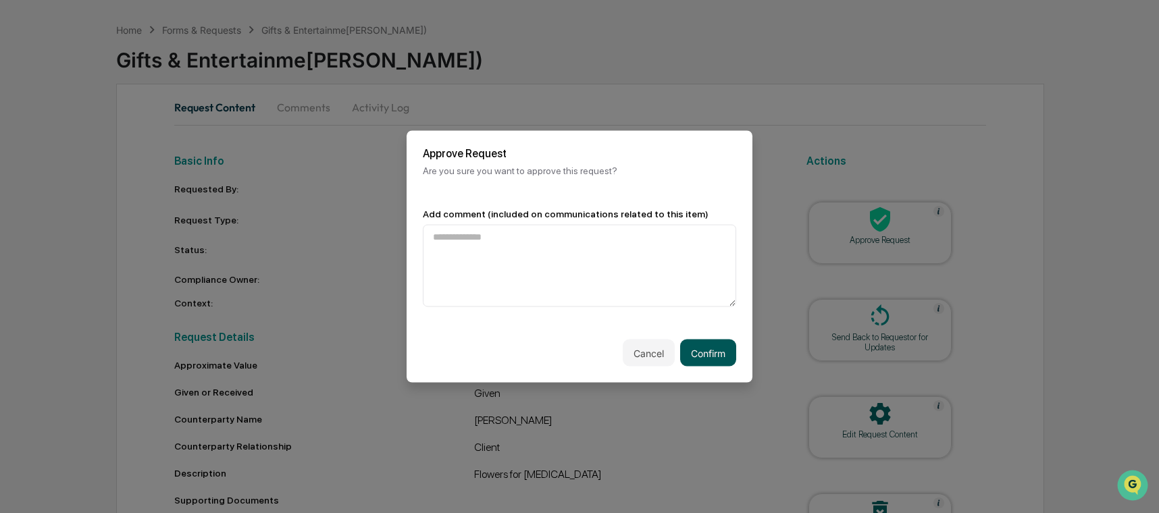
click at [716, 357] on button "Confirm" at bounding box center [708, 353] width 56 height 27
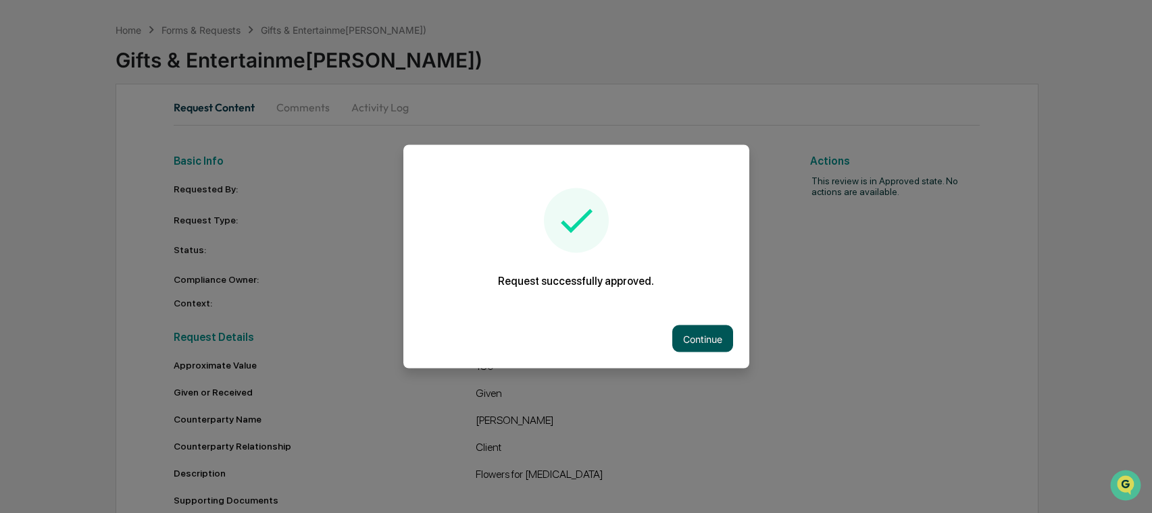
click at [696, 330] on button "Continue" at bounding box center [702, 339] width 61 height 27
